Goal: Communication & Community: Ask a question

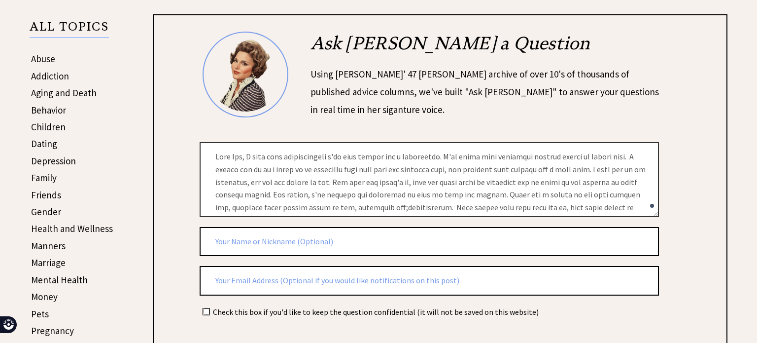
click at [396, 157] on textarea at bounding box center [429, 179] width 459 height 74
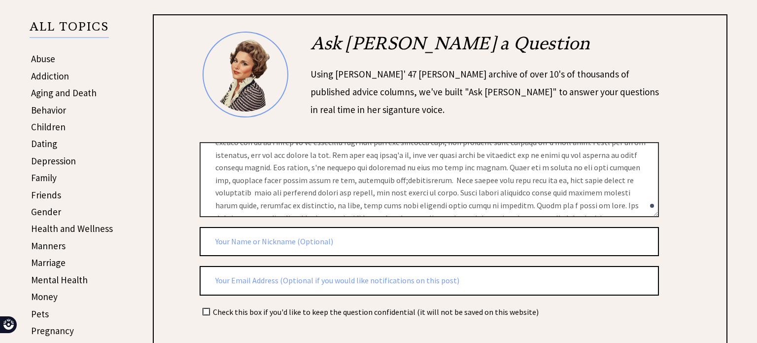
scroll to position [30, 0]
click at [253, 203] on textarea at bounding box center [429, 179] width 459 height 74
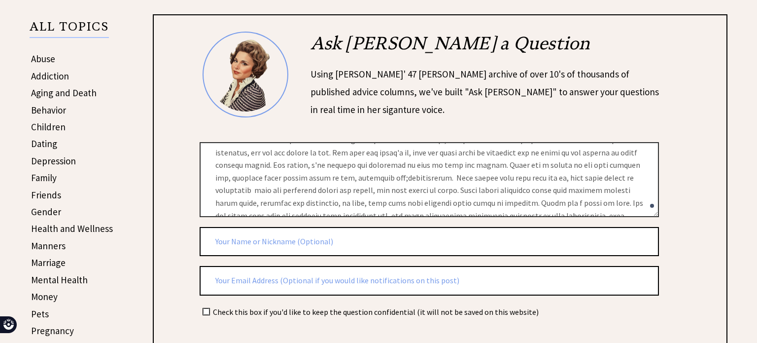
click at [299, 204] on textarea at bounding box center [429, 179] width 459 height 74
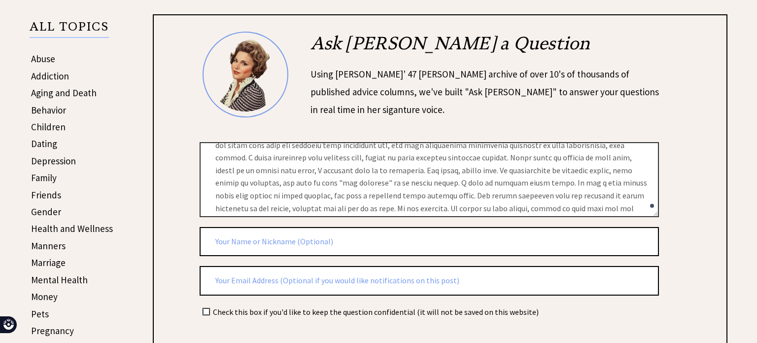
scroll to position [101, 0]
click at [538, 155] on textarea at bounding box center [429, 179] width 459 height 74
click at [550, 156] on textarea at bounding box center [429, 179] width 459 height 74
click at [536, 165] on textarea at bounding box center [429, 179] width 459 height 74
click at [290, 193] on textarea at bounding box center [429, 179] width 459 height 74
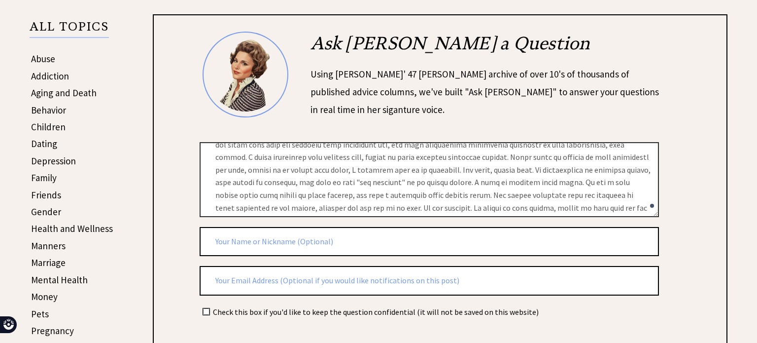
click at [290, 193] on textarea at bounding box center [429, 179] width 459 height 74
click at [366, 188] on textarea at bounding box center [429, 179] width 459 height 74
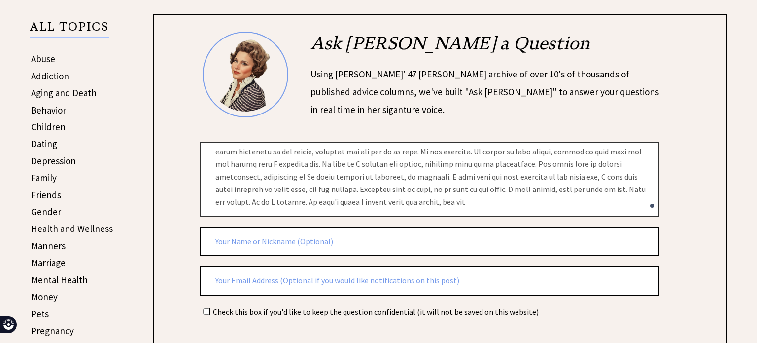
scroll to position [159, 0]
click at [364, 197] on textarea at bounding box center [429, 179] width 459 height 74
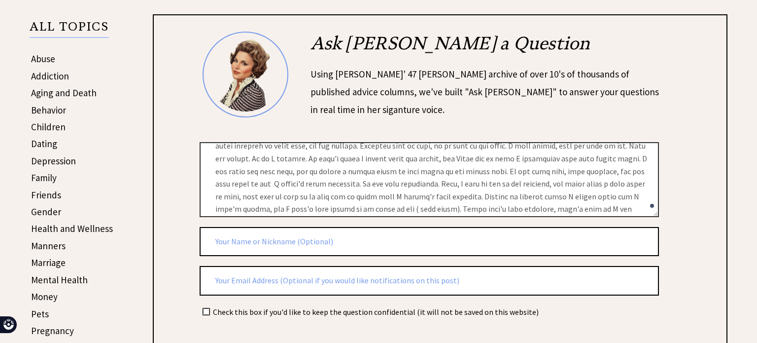
scroll to position [213, 0]
click at [466, 204] on textarea at bounding box center [429, 179] width 459 height 74
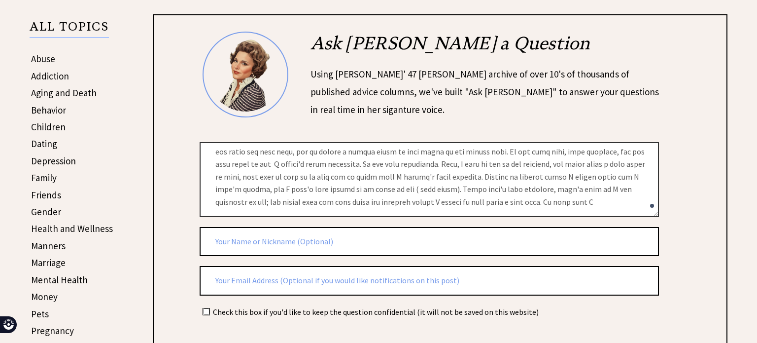
drag, startPoint x: 302, startPoint y: 209, endPoint x: 414, endPoint y: 216, distance: 112.2
click at [414, 216] on form "2128 ai_question al_user_question on [PERSON_NAME] Check this box if you'd like…" at bounding box center [455, 221] width 511 height 379
click at [376, 200] on textarea at bounding box center [429, 179] width 459 height 74
click at [466, 192] on textarea at bounding box center [429, 179] width 459 height 74
click at [478, 197] on textarea at bounding box center [429, 179] width 459 height 74
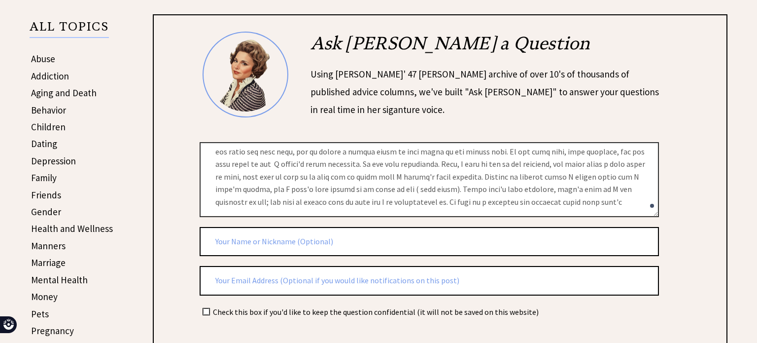
drag, startPoint x: 478, startPoint y: 197, endPoint x: 334, endPoint y: 198, distance: 144.0
click at [334, 198] on textarea at bounding box center [429, 179] width 459 height 74
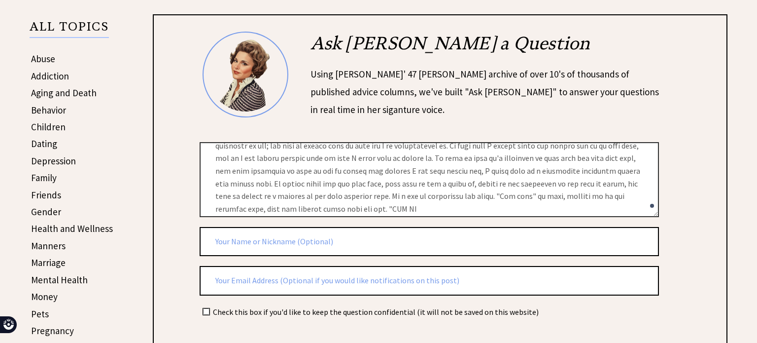
scroll to position [272, 0]
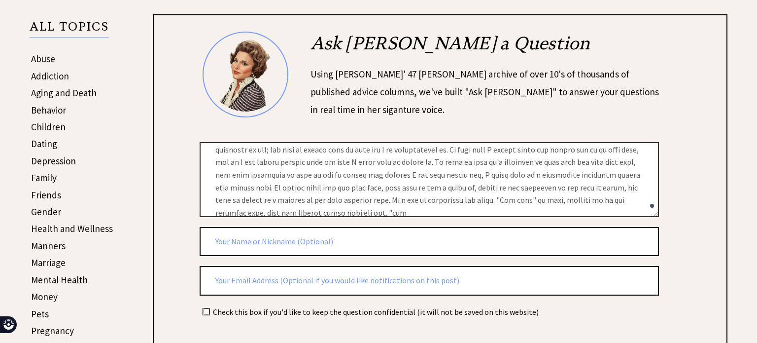
click at [330, 201] on textarea at bounding box center [429, 179] width 459 height 74
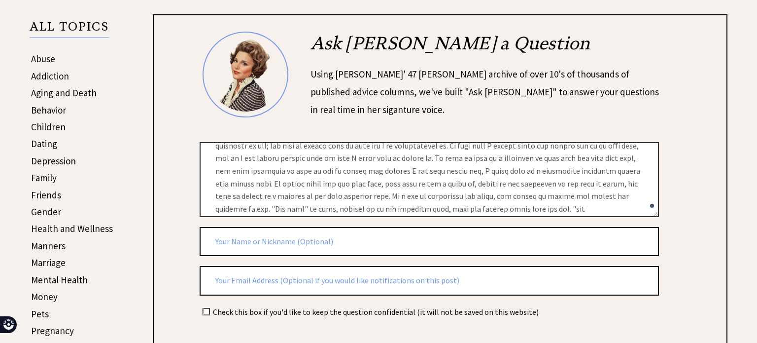
click at [405, 207] on textarea at bounding box center [429, 179] width 459 height 74
click at [313, 208] on textarea at bounding box center [429, 179] width 459 height 74
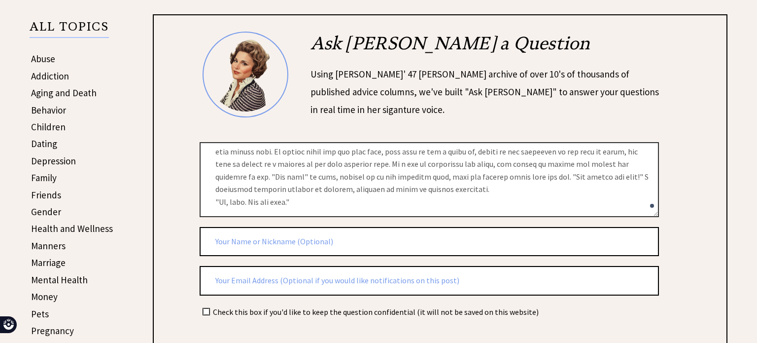
click at [340, 196] on textarea at bounding box center [429, 179] width 459 height 74
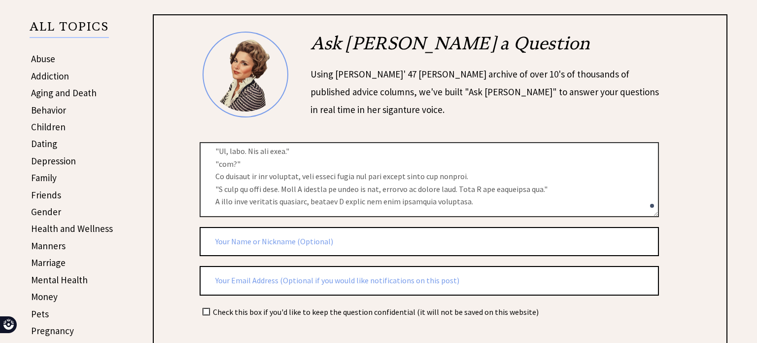
scroll to position [362, 0]
click at [493, 183] on textarea at bounding box center [429, 179] width 459 height 74
click at [516, 186] on textarea at bounding box center [429, 179] width 459 height 74
click at [437, 187] on textarea at bounding box center [429, 179] width 459 height 74
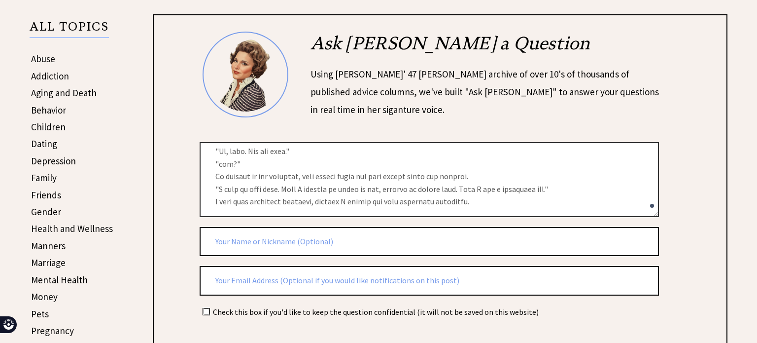
click at [376, 192] on textarea at bounding box center [429, 179] width 459 height 74
drag, startPoint x: 442, startPoint y: 184, endPoint x: 547, endPoint y: 173, distance: 105.7
click at [547, 173] on textarea at bounding box center [429, 179] width 459 height 74
click at [495, 190] on textarea at bounding box center [429, 179] width 459 height 74
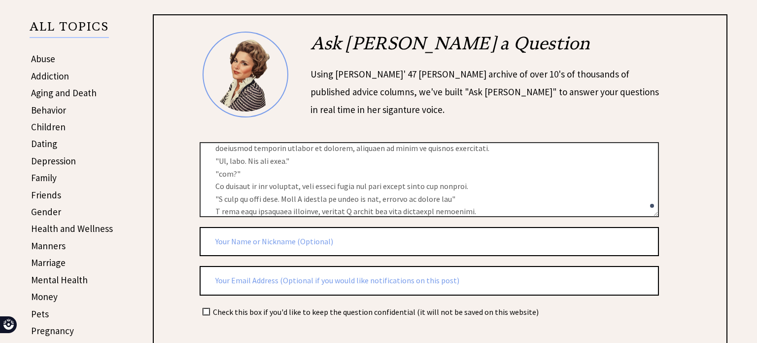
scroll to position [386, 0]
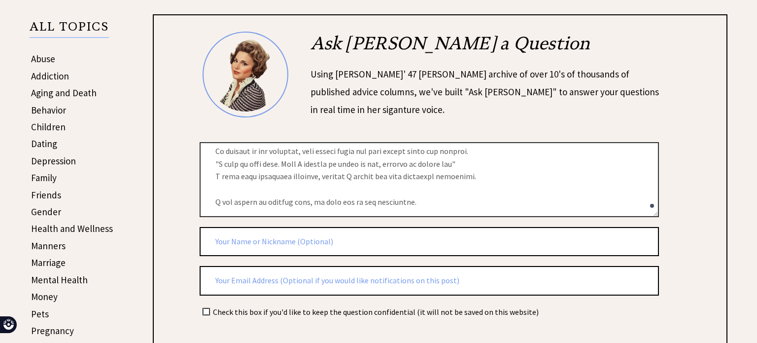
click at [256, 195] on textarea at bounding box center [429, 179] width 459 height 74
click at [444, 203] on textarea at bounding box center [429, 179] width 459 height 74
click at [283, 201] on textarea at bounding box center [429, 179] width 459 height 74
click at [240, 198] on textarea at bounding box center [429, 179] width 459 height 74
click at [273, 201] on textarea at bounding box center [429, 179] width 459 height 74
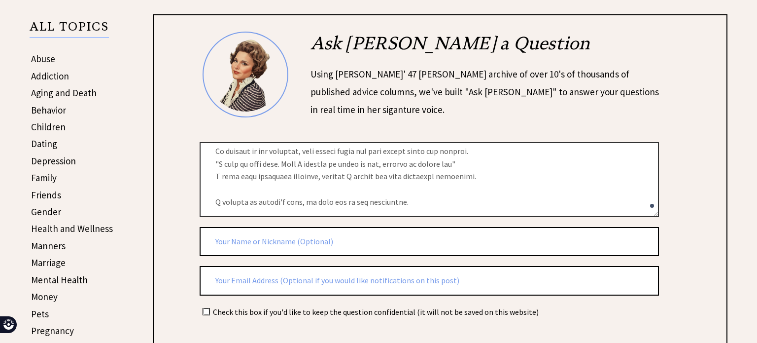
click at [445, 205] on textarea at bounding box center [429, 179] width 459 height 74
click at [414, 198] on textarea at bounding box center [429, 179] width 459 height 74
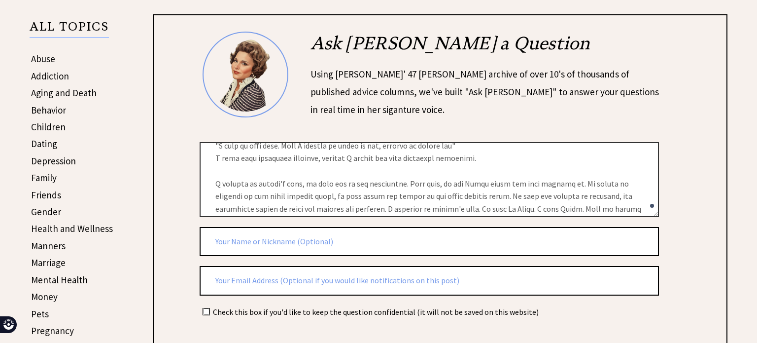
scroll to position [415, 0]
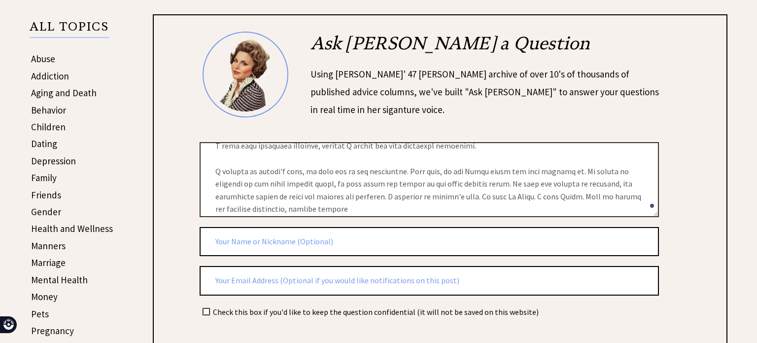
type textarea "Dear [PERSON_NAME], I feel like unconsciously i've been aching for a connection…"
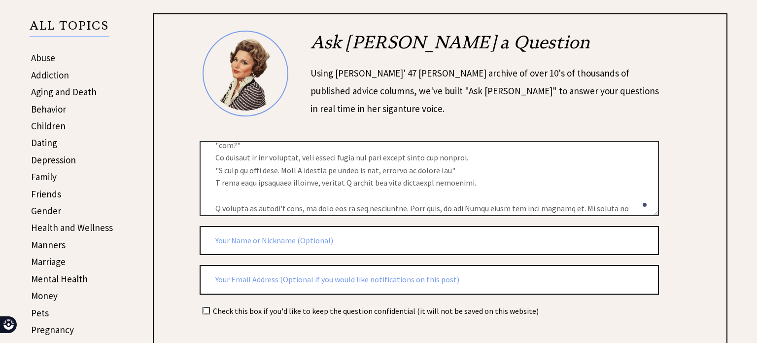
scroll to position [449, 0]
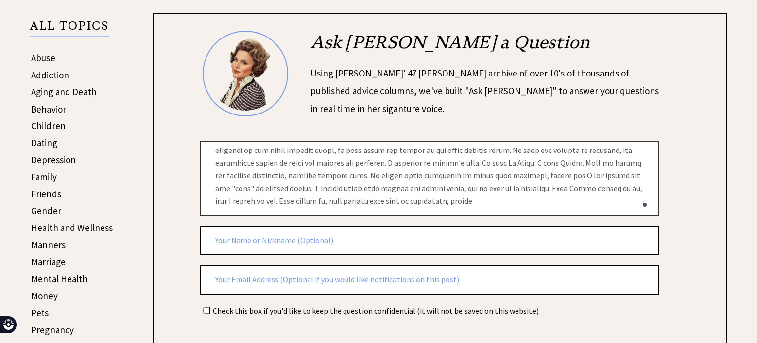
click at [284, 199] on textarea at bounding box center [429, 178] width 459 height 74
click at [318, 201] on textarea at bounding box center [429, 178] width 459 height 74
click at [308, 198] on textarea at bounding box center [429, 178] width 459 height 74
click at [463, 197] on textarea at bounding box center [429, 178] width 459 height 74
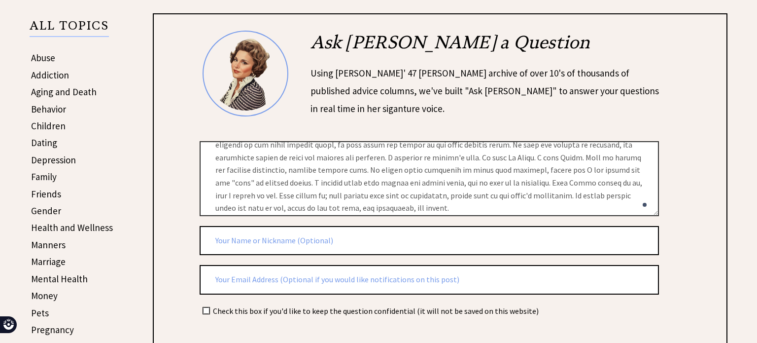
scroll to position [474, 0]
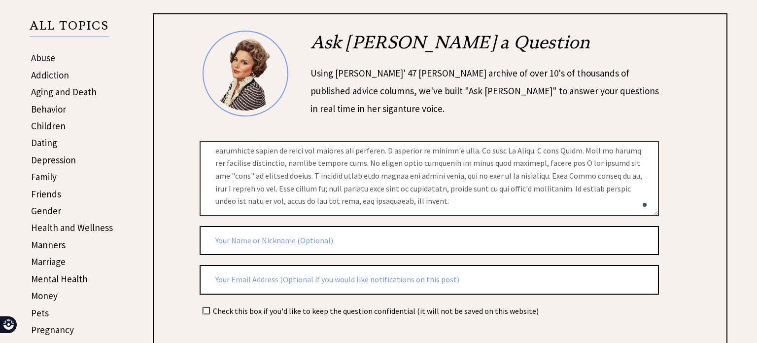
click at [534, 186] on textarea at bounding box center [429, 178] width 459 height 74
click at [559, 172] on textarea at bounding box center [429, 178] width 459 height 74
drag, startPoint x: 559, startPoint y: 172, endPoint x: 586, endPoint y: 189, distance: 31.9
click at [586, 189] on textarea at bounding box center [429, 178] width 459 height 74
click at [555, 172] on textarea at bounding box center [429, 178] width 459 height 74
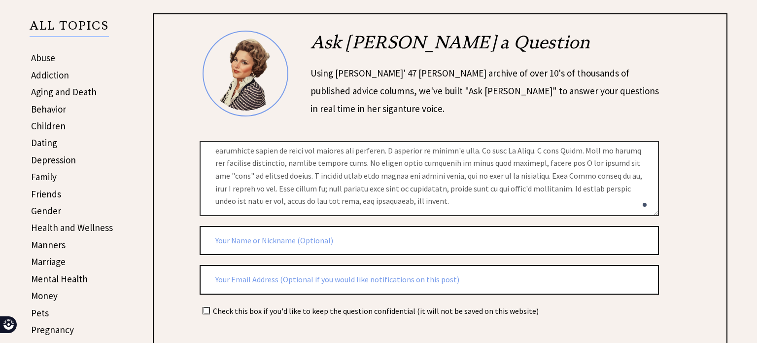
drag, startPoint x: 558, startPoint y: 172, endPoint x: 610, endPoint y: 191, distance: 55.5
click at [610, 191] on textarea at bounding box center [429, 178] width 459 height 74
click at [298, 173] on textarea at bounding box center [429, 178] width 459 height 74
click at [296, 173] on textarea at bounding box center [429, 178] width 459 height 74
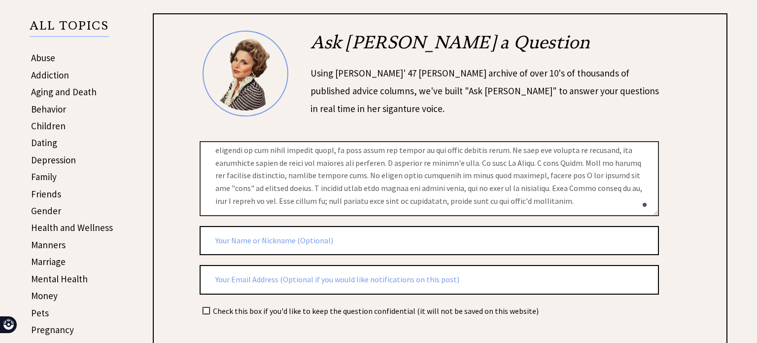
click at [575, 187] on textarea at bounding box center [429, 178] width 459 height 74
click at [460, 185] on textarea at bounding box center [429, 178] width 459 height 74
click at [466, 184] on textarea at bounding box center [429, 178] width 459 height 74
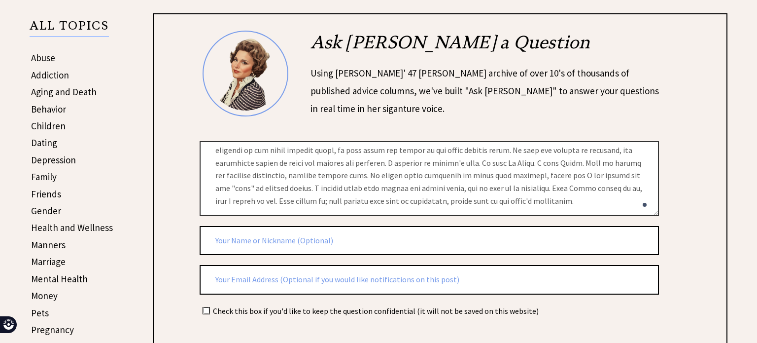
click at [466, 184] on textarea at bounding box center [429, 178] width 459 height 74
drag, startPoint x: 428, startPoint y: 185, endPoint x: 537, endPoint y: 210, distance: 111.7
click at [537, 210] on textarea at bounding box center [429, 178] width 459 height 74
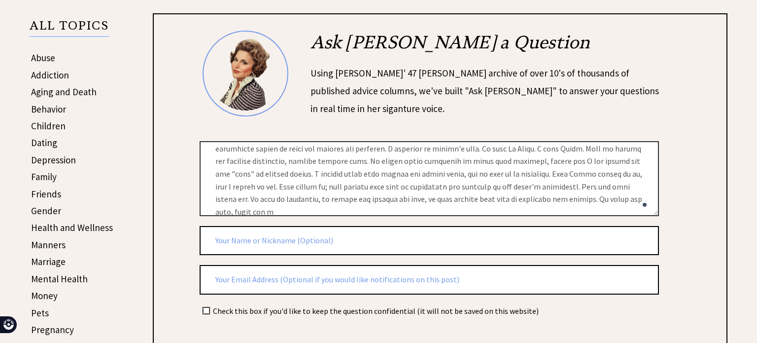
scroll to position [474, 0]
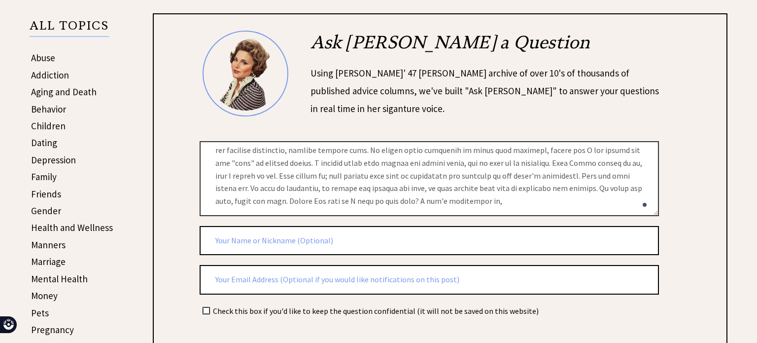
click at [272, 198] on textarea at bounding box center [429, 178] width 459 height 74
click at [461, 197] on textarea at bounding box center [429, 178] width 459 height 74
type textarea "Dear [PERSON_NAME], I feel like unconsciously i've been aching for a connection…"
click at [379, 240] on input "text" at bounding box center [429, 241] width 459 height 30
type input "N"
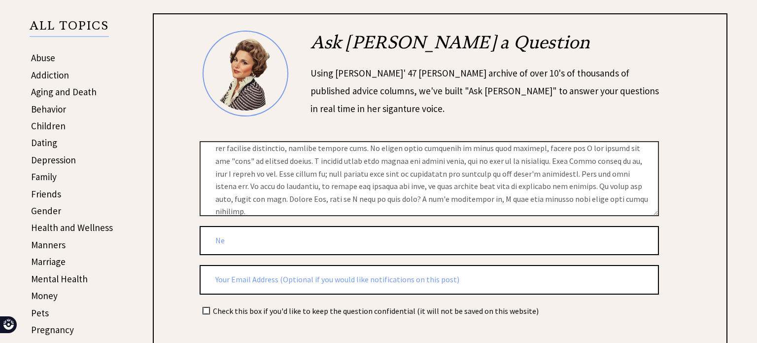
type input "N"
click at [271, 234] on input "NeverMindedBeaty" at bounding box center [429, 241] width 459 height 30
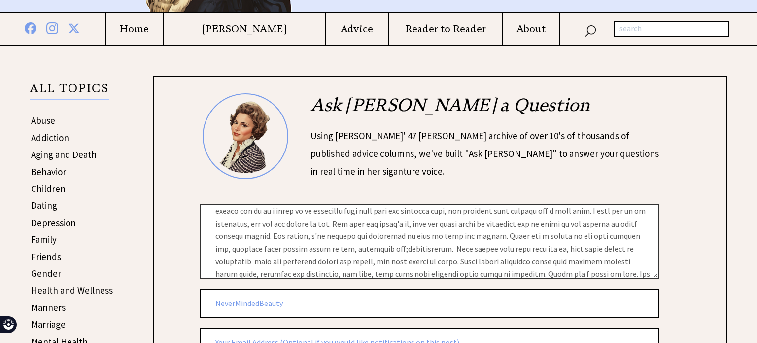
scroll to position [24, 0]
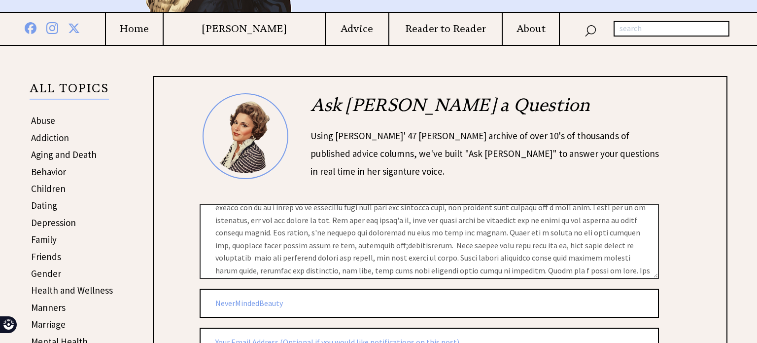
type input "NeverMindedBeauty"
click at [350, 215] on textarea at bounding box center [429, 241] width 459 height 74
click at [348, 215] on textarea at bounding box center [429, 241] width 459 height 74
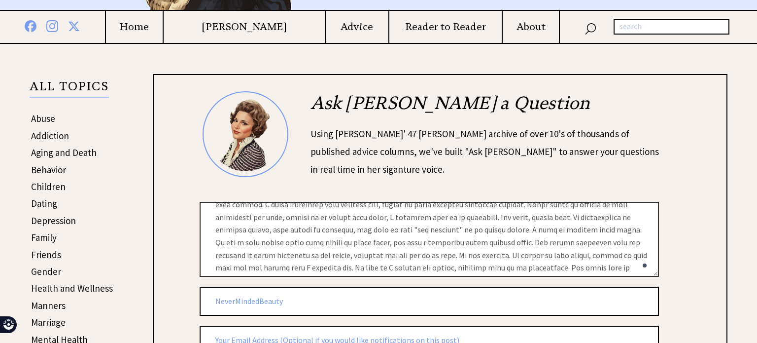
scroll to position [113, 0]
click at [614, 217] on textarea at bounding box center [429, 239] width 459 height 74
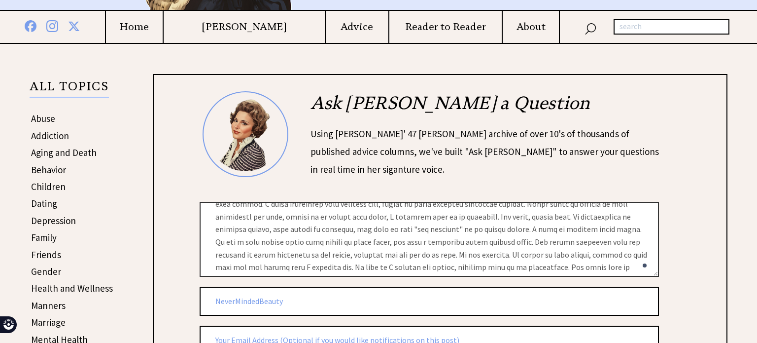
click at [614, 217] on textarea at bounding box center [429, 239] width 459 height 74
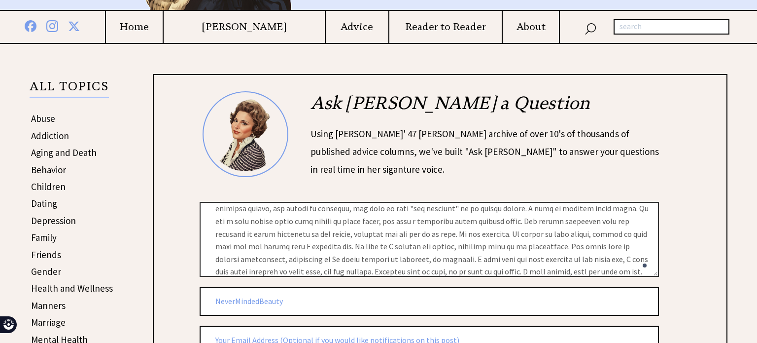
scroll to position [135, 0]
click at [587, 235] on textarea at bounding box center [429, 239] width 459 height 74
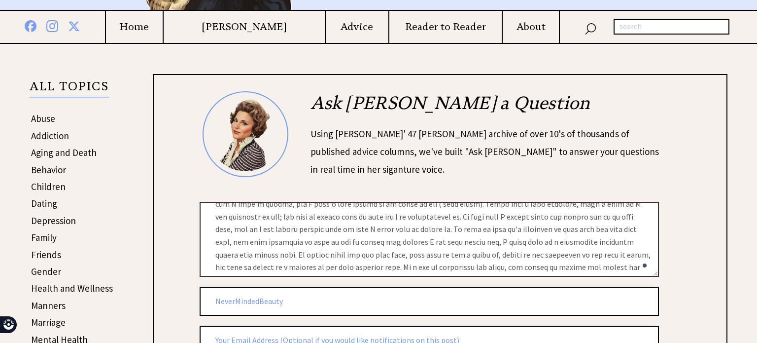
scroll to position [265, 0]
click at [388, 241] on textarea at bounding box center [429, 239] width 459 height 74
click at [507, 242] on textarea at bounding box center [429, 239] width 459 height 74
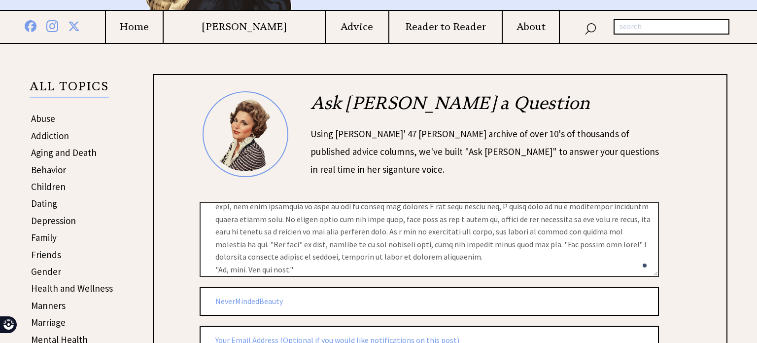
scroll to position [301, 0]
drag, startPoint x: 495, startPoint y: 229, endPoint x: 418, endPoint y: 235, distance: 77.6
click at [418, 235] on textarea at bounding box center [429, 239] width 459 height 74
click at [333, 230] on textarea at bounding box center [429, 239] width 459 height 74
click at [494, 226] on textarea at bounding box center [429, 239] width 459 height 74
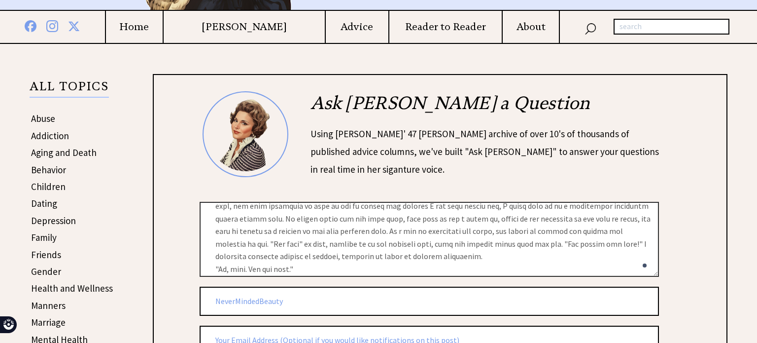
drag, startPoint x: 498, startPoint y: 228, endPoint x: 212, endPoint y: 228, distance: 286.0
click at [212, 228] on textarea at bounding box center [429, 239] width 459 height 74
click at [342, 249] on textarea at bounding box center [429, 239] width 459 height 74
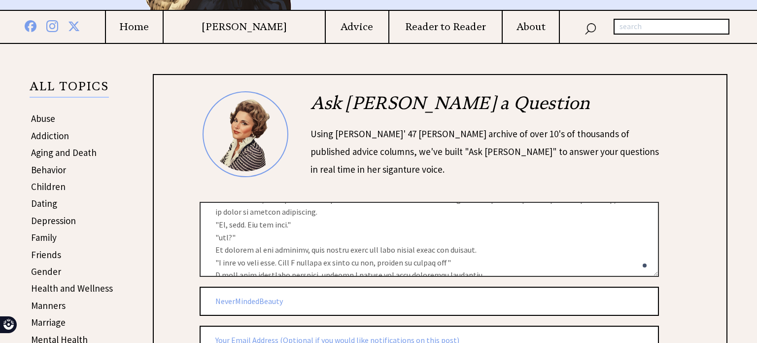
scroll to position [348, 0]
click at [222, 220] on textarea at bounding box center [429, 239] width 459 height 74
click at [235, 230] on textarea at bounding box center [429, 239] width 459 height 74
click at [315, 243] on textarea at bounding box center [429, 239] width 459 height 74
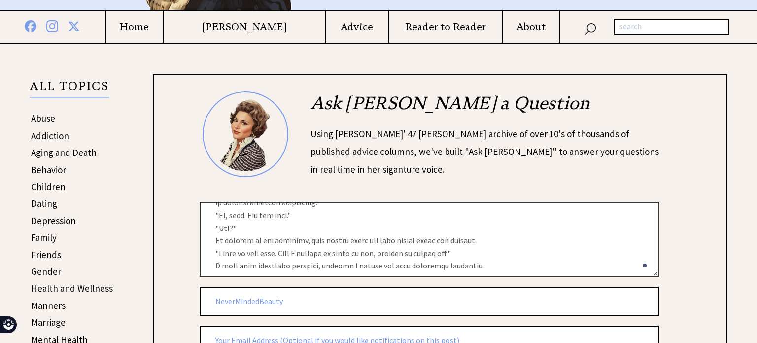
scroll to position [355, 0]
click at [358, 225] on textarea at bounding box center [429, 239] width 459 height 74
click at [475, 231] on textarea at bounding box center [429, 239] width 459 height 74
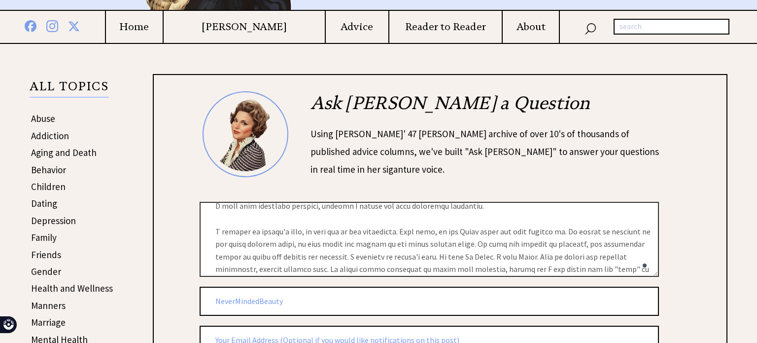
scroll to position [418, 0]
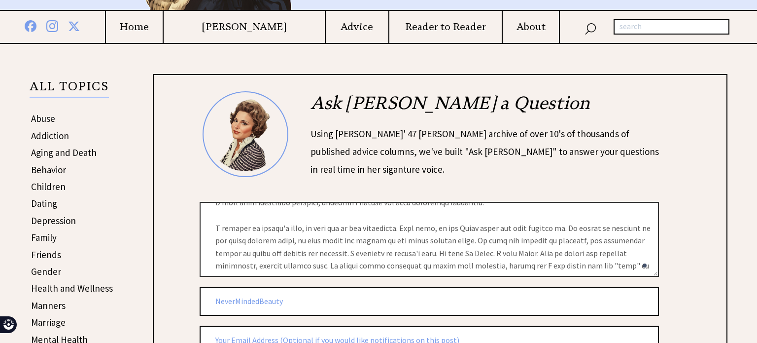
click at [590, 227] on textarea at bounding box center [429, 239] width 459 height 74
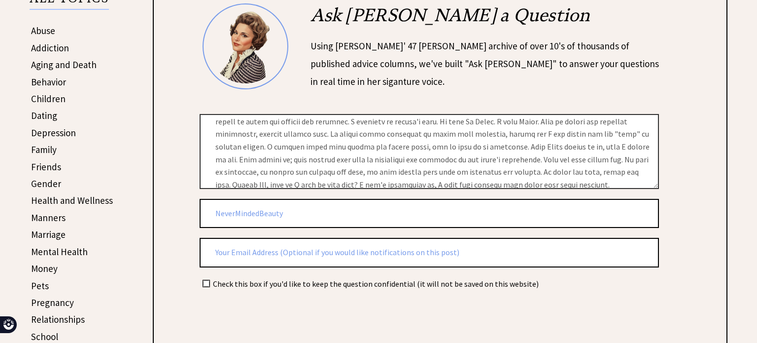
scroll to position [244, 0]
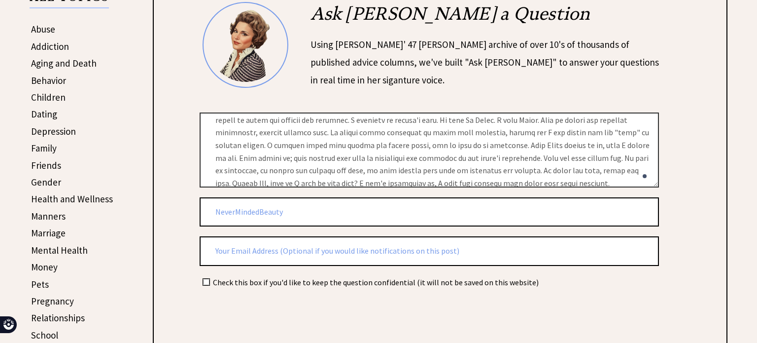
type textarea "Dear Ann, I feel like unconsciously i've been aching for a connection. I've nev…"
click at [206, 279] on input "checkbox" at bounding box center [206, 282] width 6 height 6
checkbox input "true"
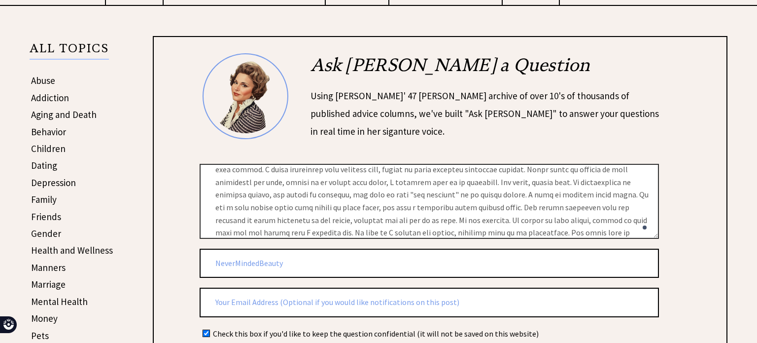
scroll to position [0, 0]
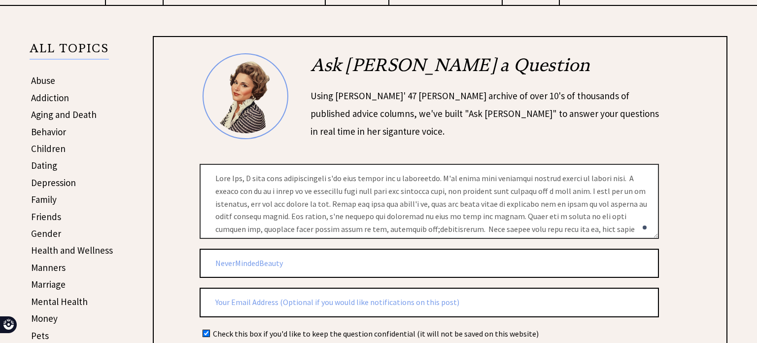
drag, startPoint x: 634, startPoint y: 221, endPoint x: 166, endPoint y: 148, distance: 473.5
click at [166, 148] on div "Ask Ann a Question Using Ann Landers' 47 vear archive of over 10's of thousands…" at bounding box center [440, 247] width 575 height 422
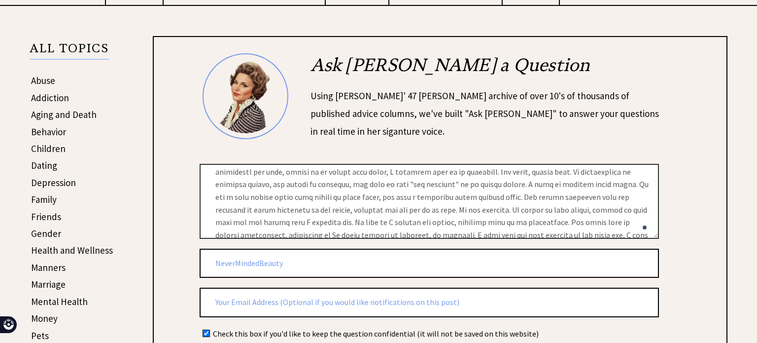
scroll to position [122, 0]
click at [665, 133] on div "Ask Ann a Question Using Ann Landers' 47 vear archive of over 10's of thousands…" at bounding box center [455, 108] width 511 height 110
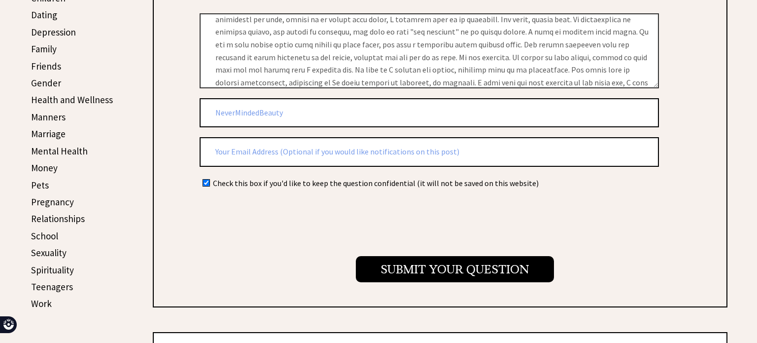
scroll to position [349, 0]
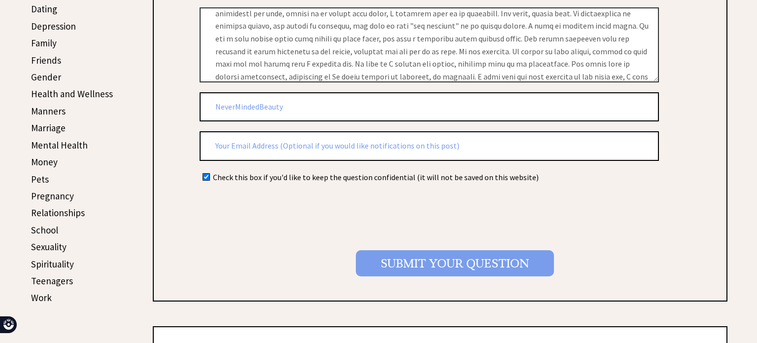
click at [436, 264] on input "Submit your Question" at bounding box center [455, 263] width 198 height 26
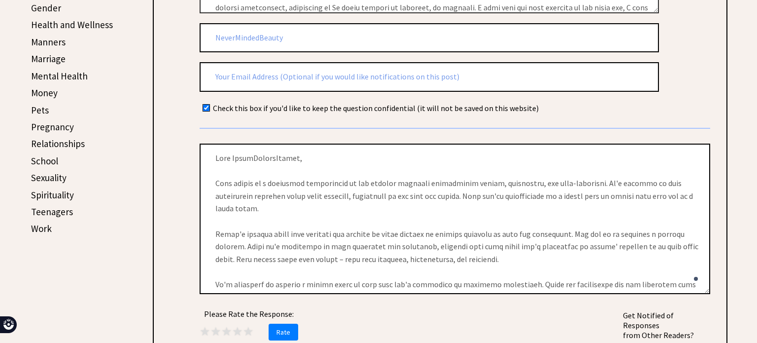
scroll to position [121, 0]
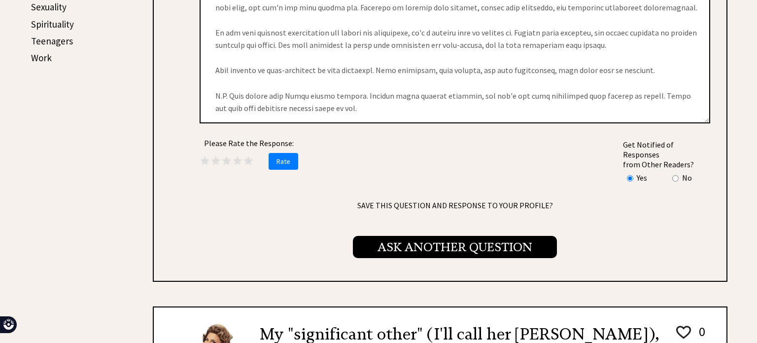
drag, startPoint x: 213, startPoint y: 151, endPoint x: 410, endPoint y: 226, distance: 210.8
click at [410, 138] on div "Please Rate the Response: ★ ★ ★ ★ ★ Rate Get Notified of Responses from Other R…" at bounding box center [455, 47] width 511 height 181
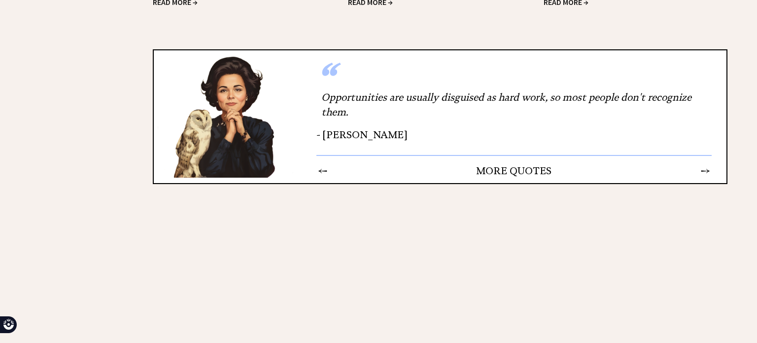
scroll to position [2186, 0]
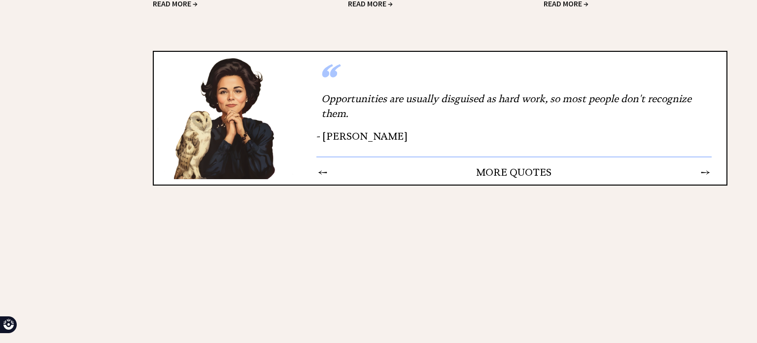
click at [704, 166] on td "→" at bounding box center [706, 172] width 10 height 13
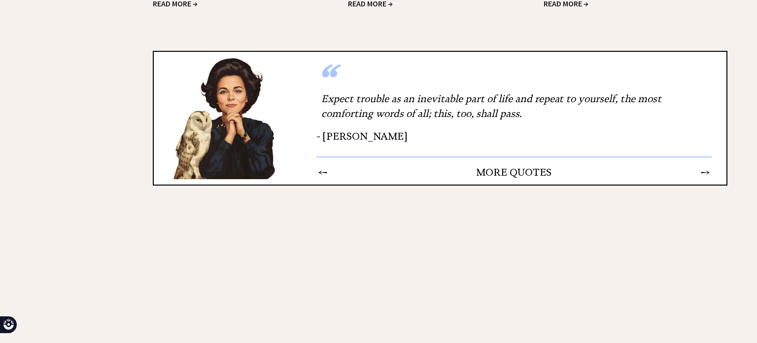
click at [704, 166] on td "→" at bounding box center [706, 172] width 10 height 13
click at [713, 152] on div "“ Expect trouble as an inevitable part of life and repeat to yourself, the most…" at bounding box center [514, 118] width 425 height 133
click at [706, 166] on td "→" at bounding box center [706, 172] width 10 height 13
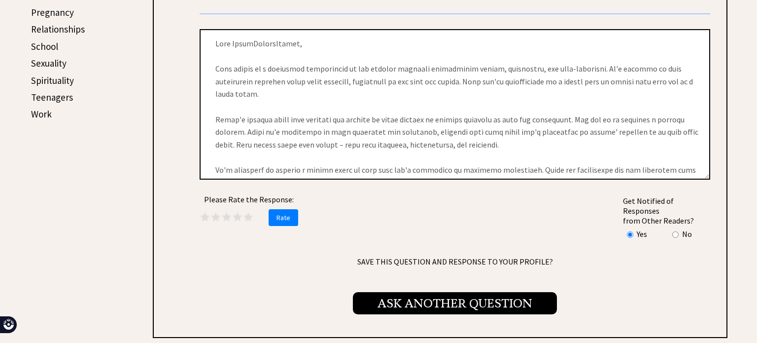
scroll to position [533, 0]
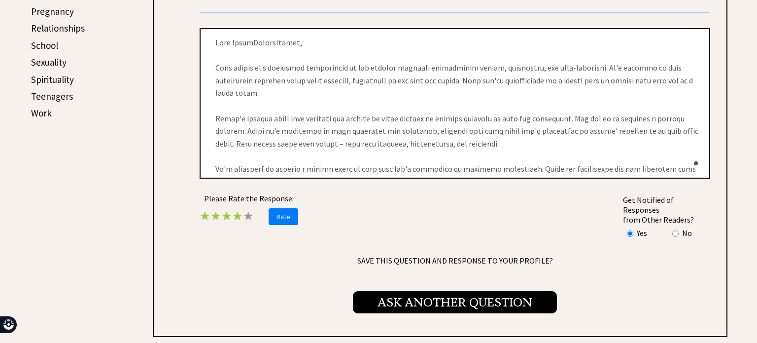
click at [238, 209] on span "★" at bounding box center [237, 215] width 11 height 15
click at [282, 210] on span "Rate" at bounding box center [284, 216] width 30 height 17
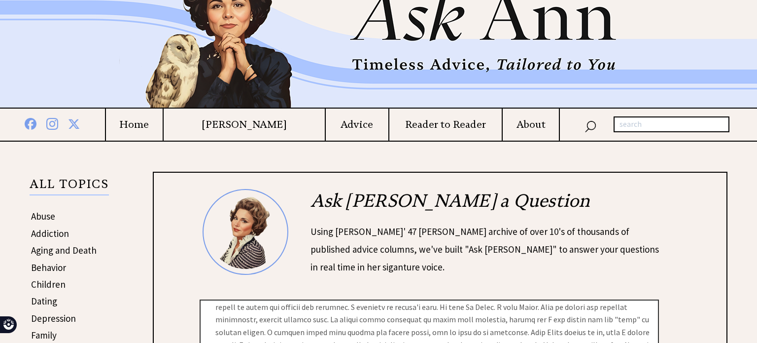
scroll to position [10, 0]
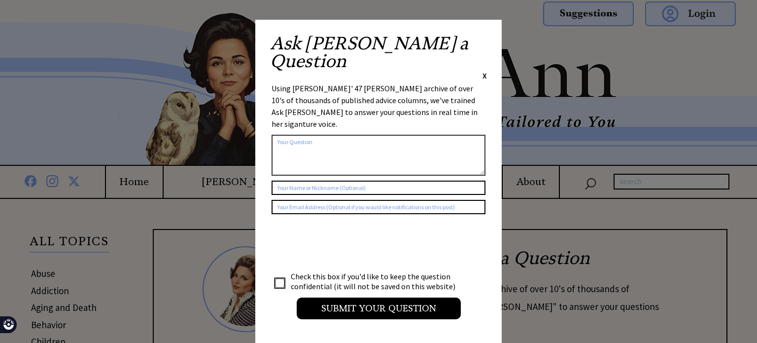
click at [486, 71] on span "X" at bounding box center [485, 76] width 4 height 10
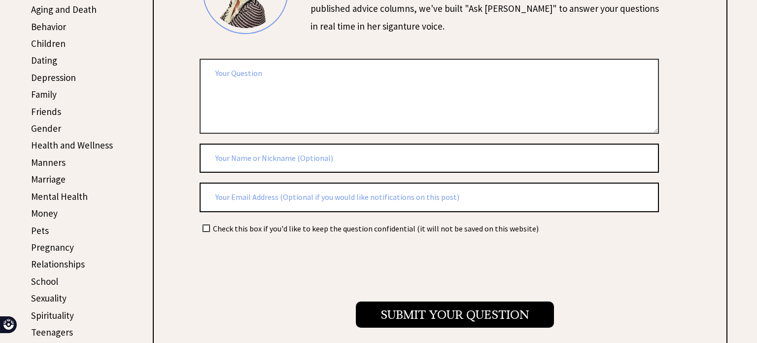
scroll to position [298, 0]
click at [340, 74] on textarea at bounding box center [429, 95] width 459 height 74
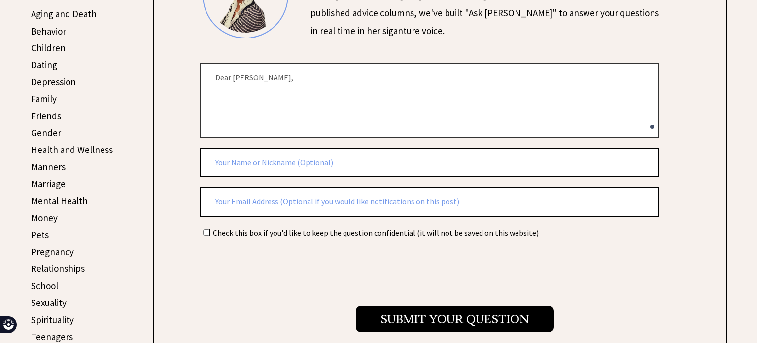
click at [321, 91] on textarea "Dear Ann," at bounding box center [429, 100] width 459 height 74
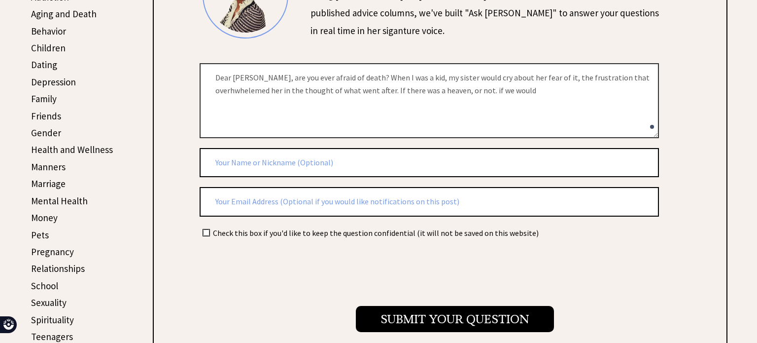
click at [588, 75] on textarea "Dear Ann, are you ever afraid of death? When I was a kid, my sister would cry a…" at bounding box center [429, 100] width 459 height 74
drag, startPoint x: 451, startPoint y: 79, endPoint x: 519, endPoint y: 151, distance: 99.7
click at [519, 151] on form "2128 ai_question al_user_question on claude Dear Ann, are you ever afraid of de…" at bounding box center [455, 142] width 511 height 379
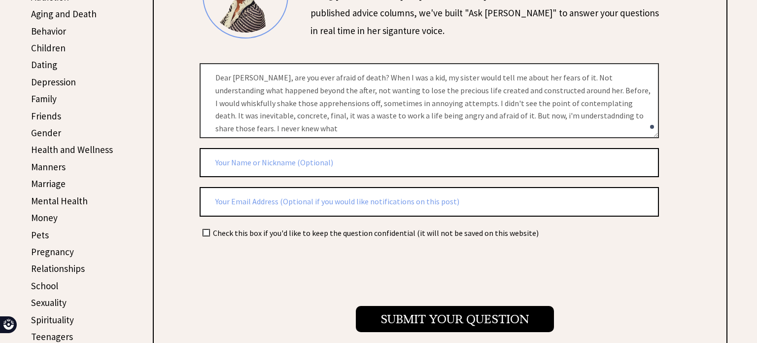
type textarea "Dear Ann, are you ever afraid of death? When I was a kid, my sister would tell …"
